Goal: Task Accomplishment & Management: Use online tool/utility

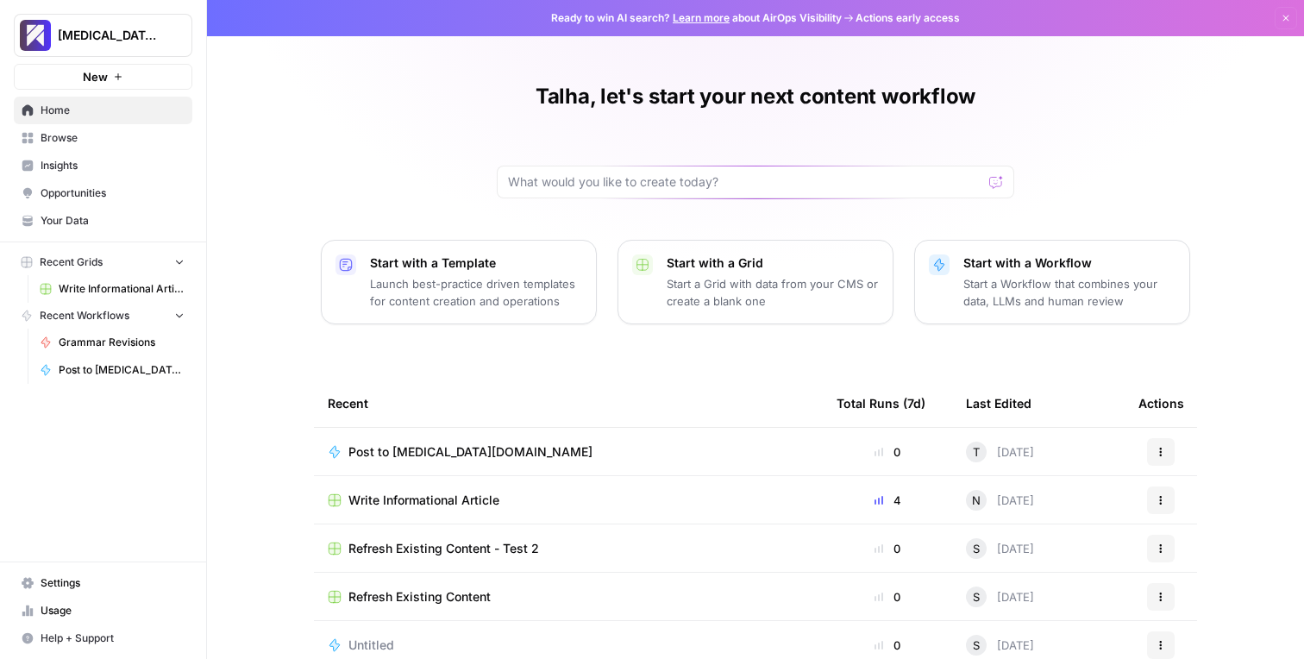
click at [398, 448] on span "Post to [MEDICAL_DATA][DOMAIN_NAME]" at bounding box center [471, 451] width 244 height 17
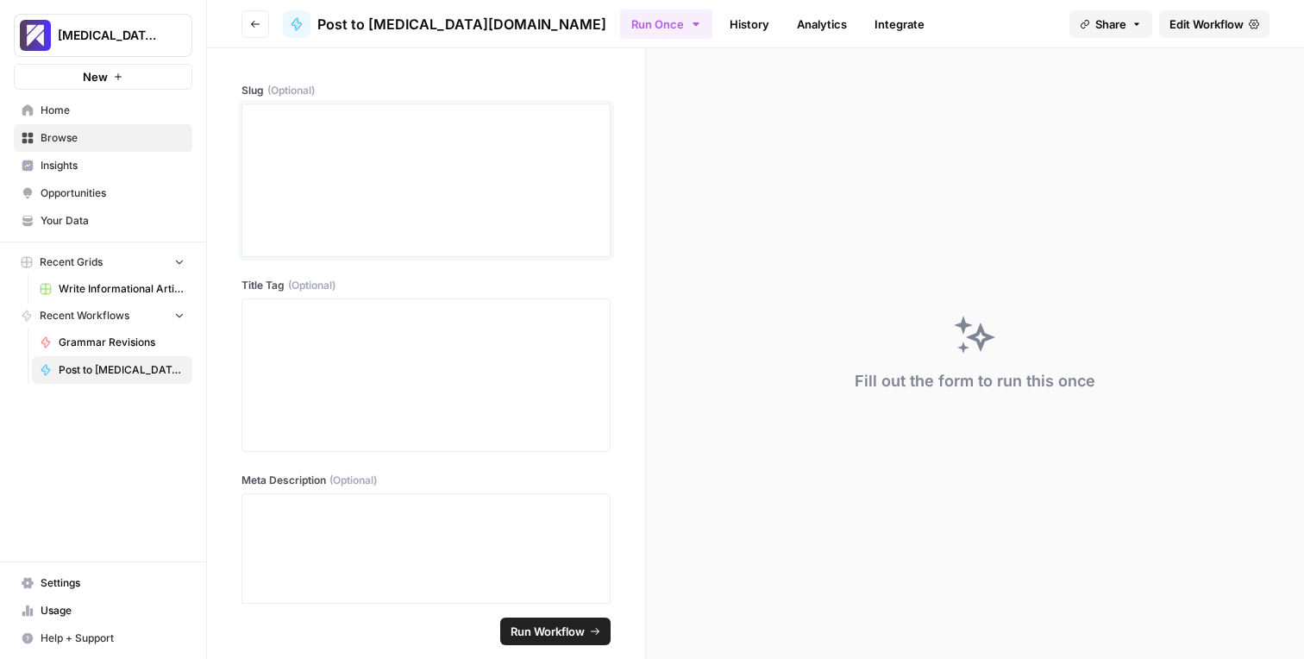
click at [400, 211] on div at bounding box center [426, 180] width 347 height 138
click at [114, 289] on span "Write Informational Article" at bounding box center [122, 289] width 126 height 16
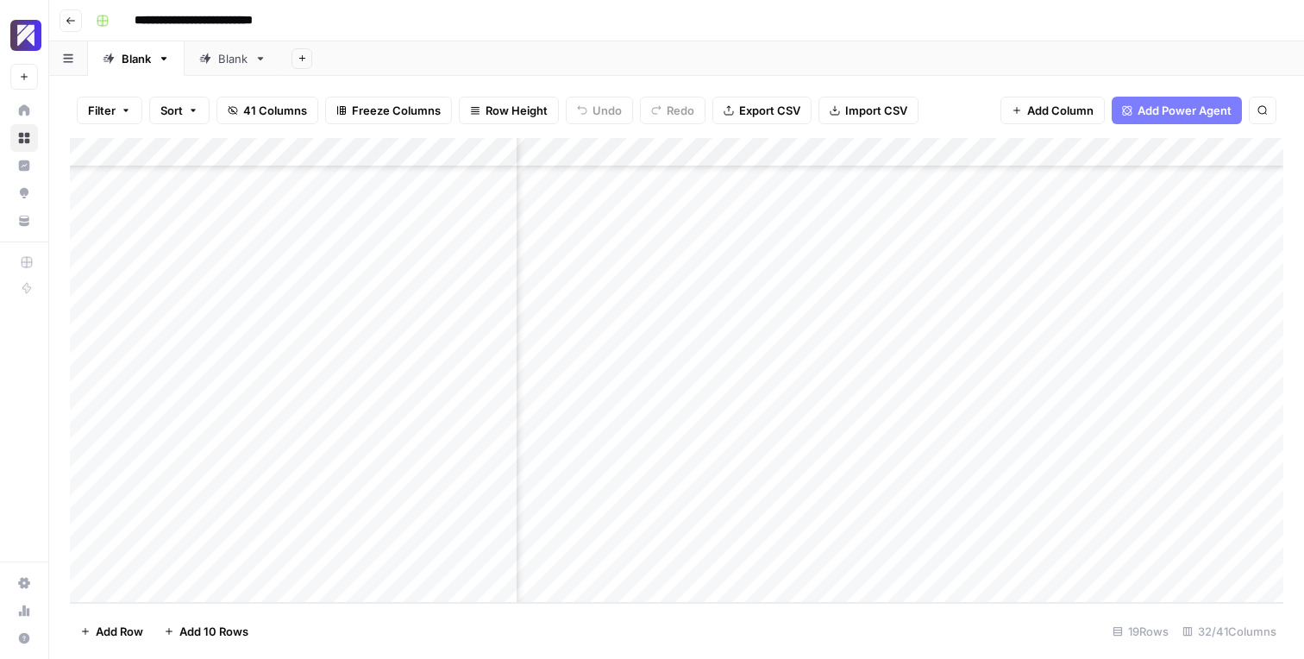
scroll to position [149, 4988]
click at [1174, 112] on span "Add Power Agent" at bounding box center [1185, 110] width 94 height 17
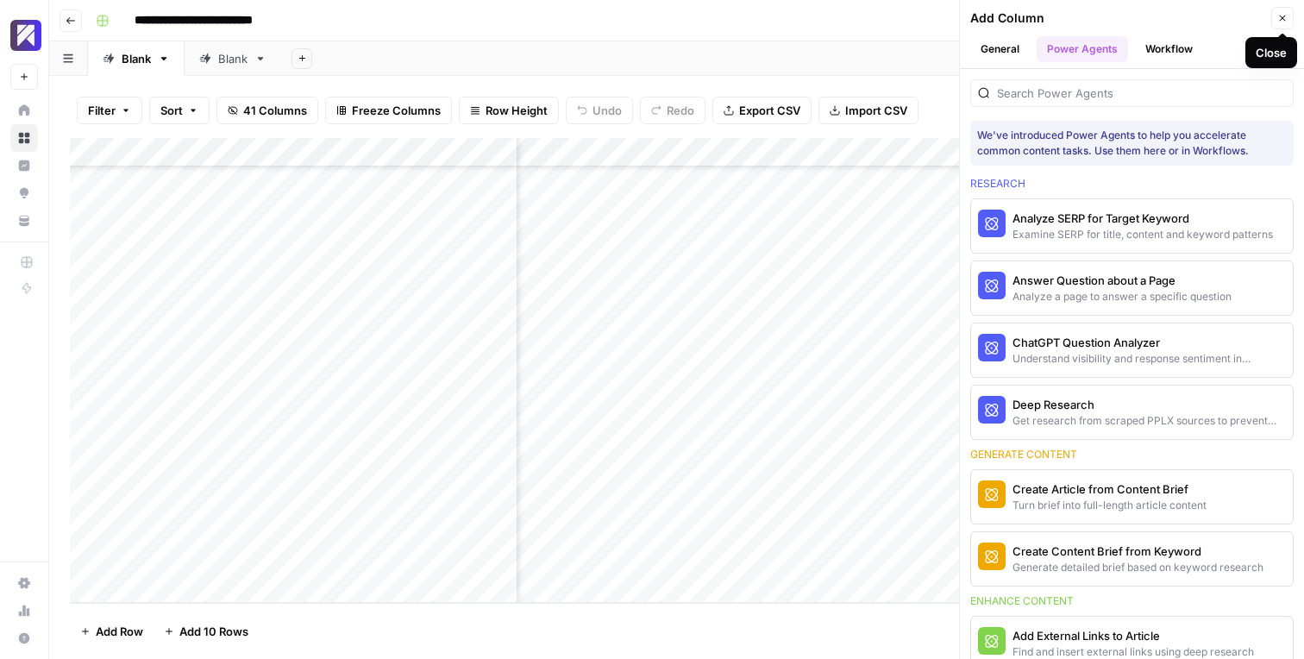
click at [1280, 20] on icon "button" at bounding box center [1283, 19] width 6 height 6
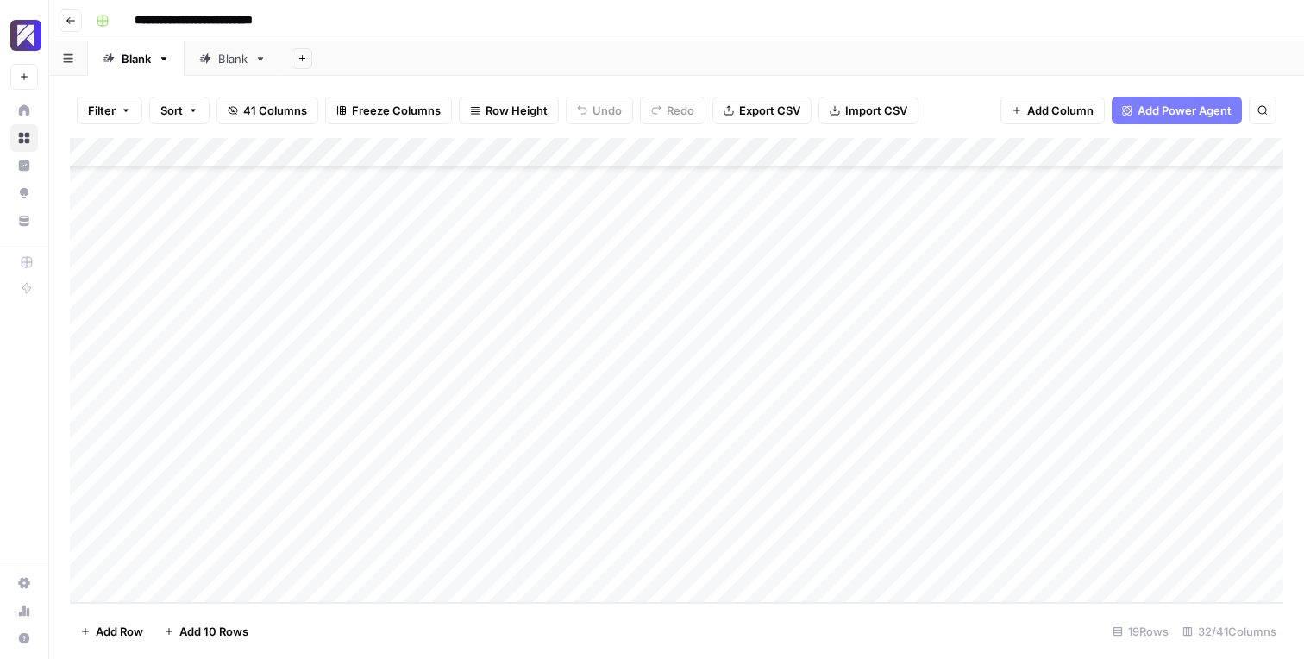
scroll to position [149, 0]
click at [737, 532] on div "Add Column" at bounding box center [677, 370] width 1214 height 465
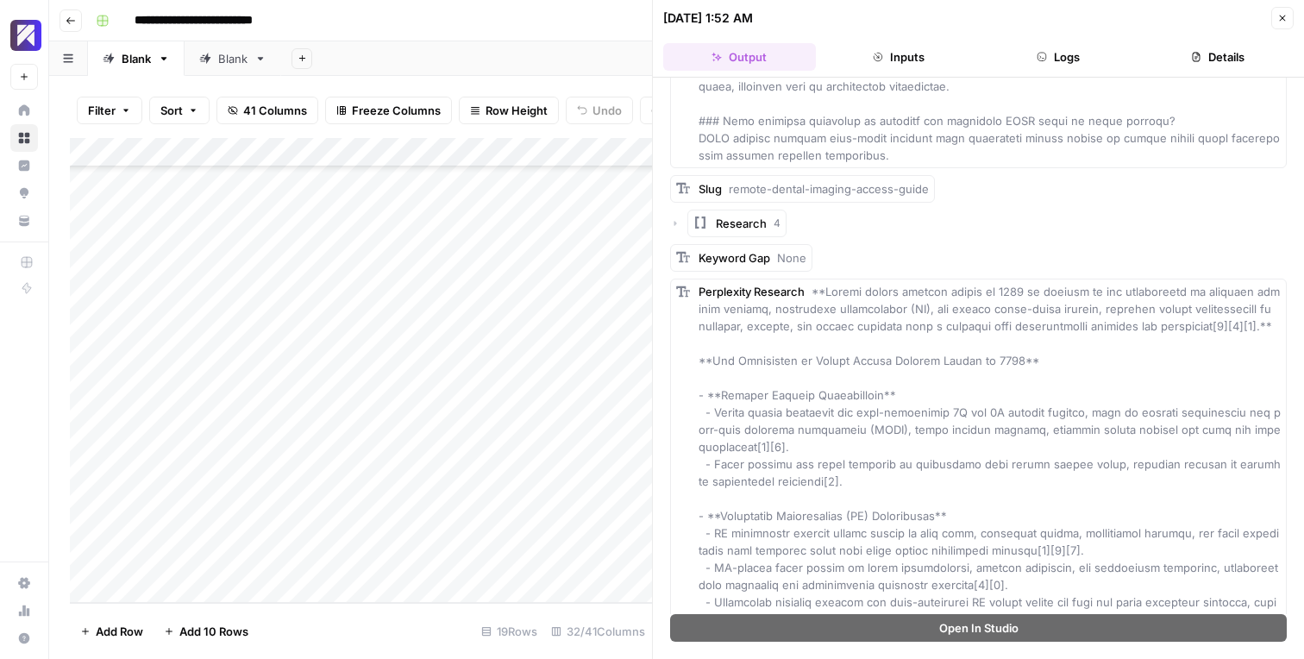
scroll to position [10089, 0]
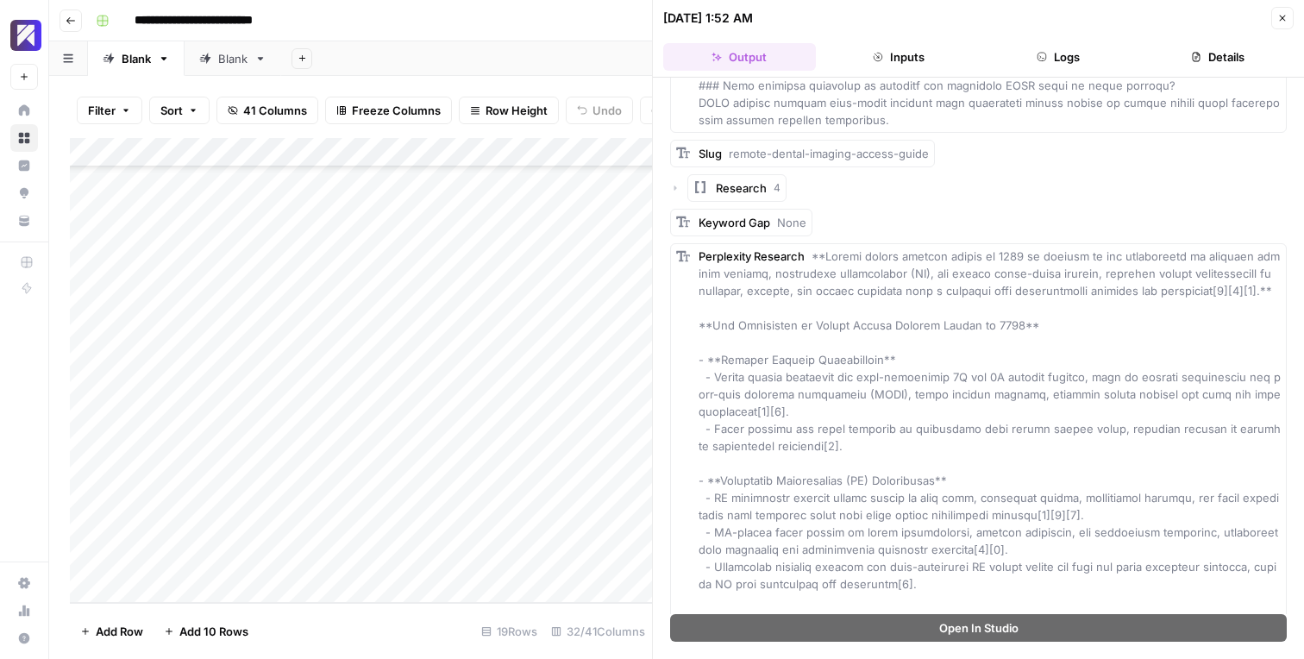
click at [875, 60] on icon "button" at bounding box center [878, 57] width 10 height 10
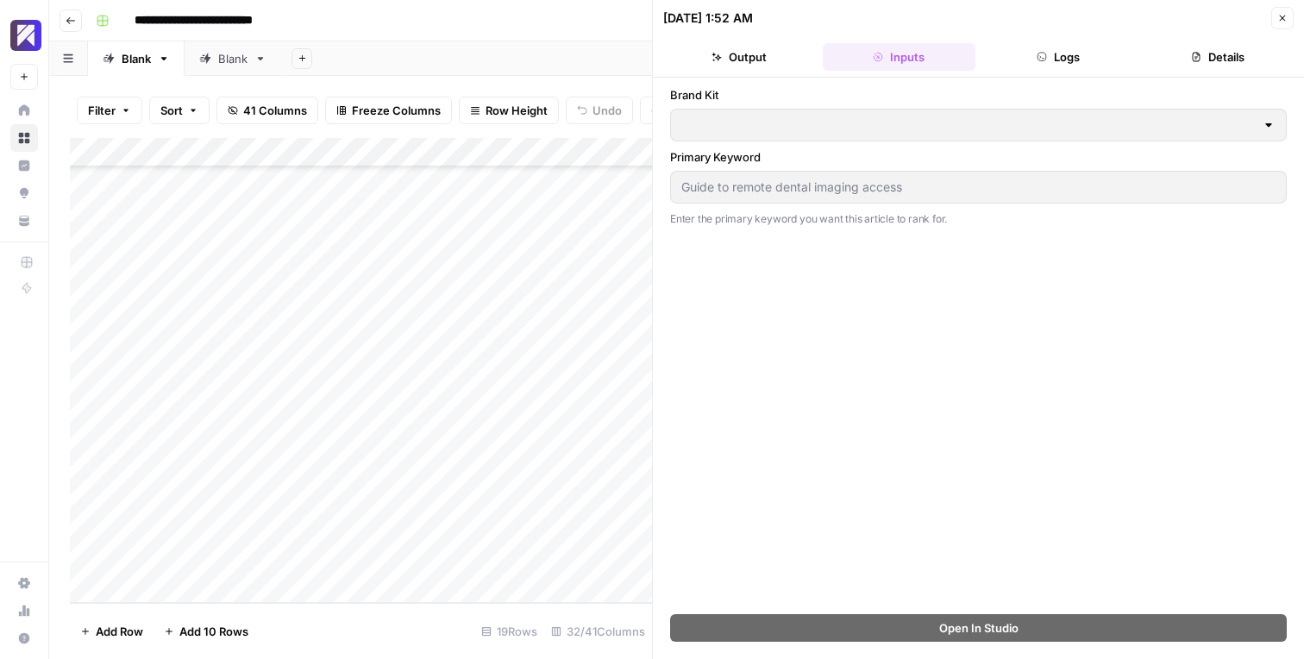
type input "[MEDICAL_DATA]"
click at [1029, 58] on button "Logs" at bounding box center [1059, 57] width 153 height 28
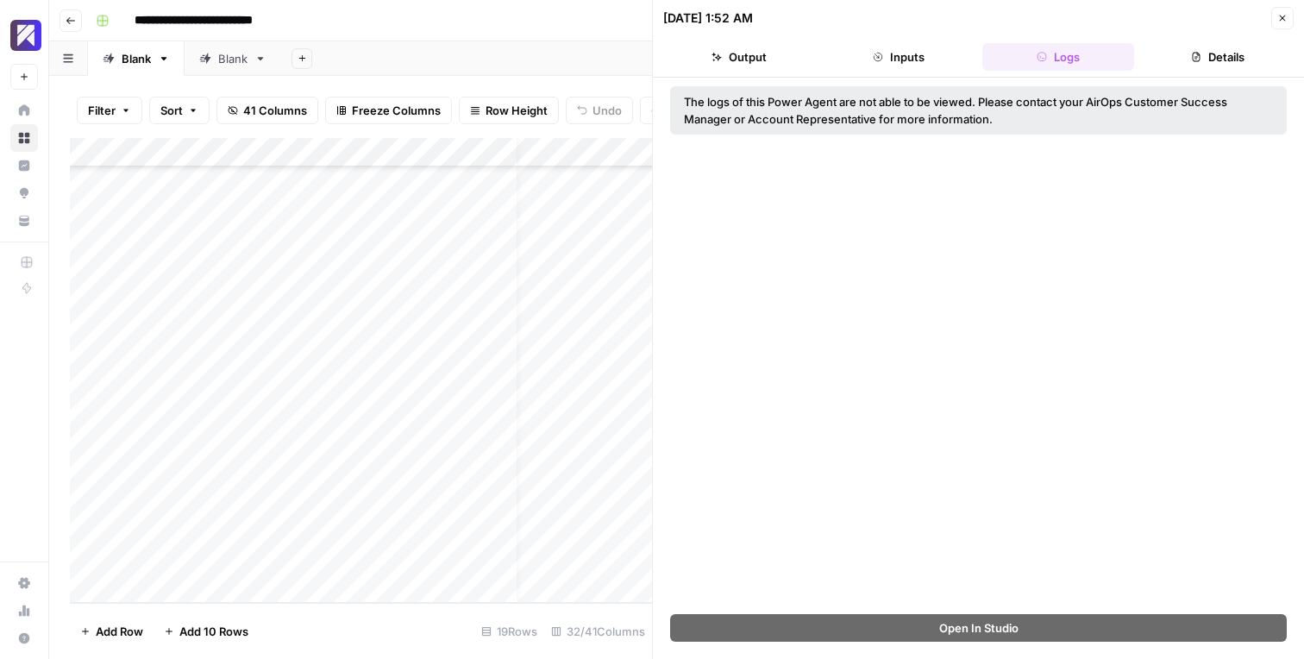
scroll to position [149, 0]
click at [902, 53] on button "Inputs" at bounding box center [899, 57] width 153 height 28
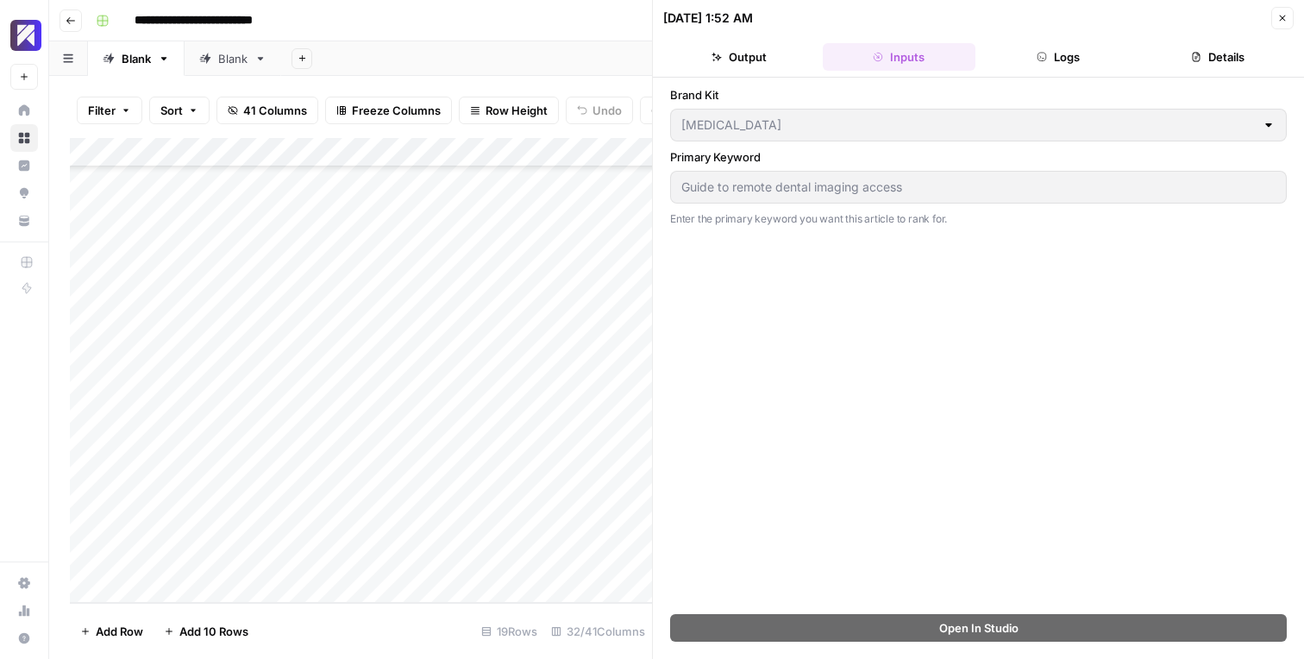
click at [753, 61] on button "Output" at bounding box center [739, 57] width 153 height 28
